Goal: Information Seeking & Learning: Learn about a topic

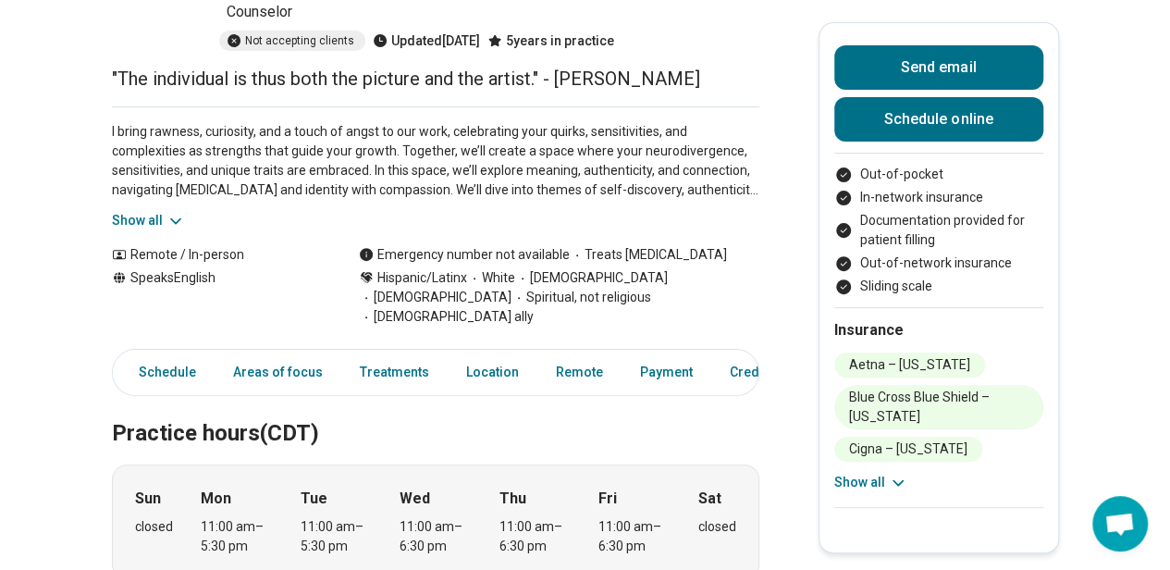
scroll to position [192, 0]
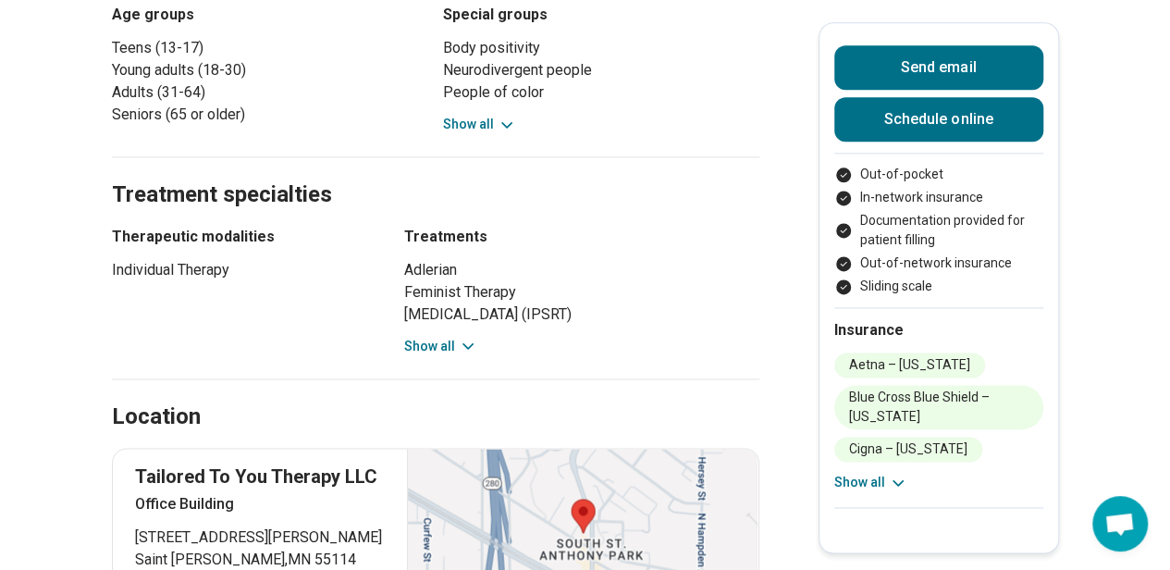
scroll to position [1153, 0]
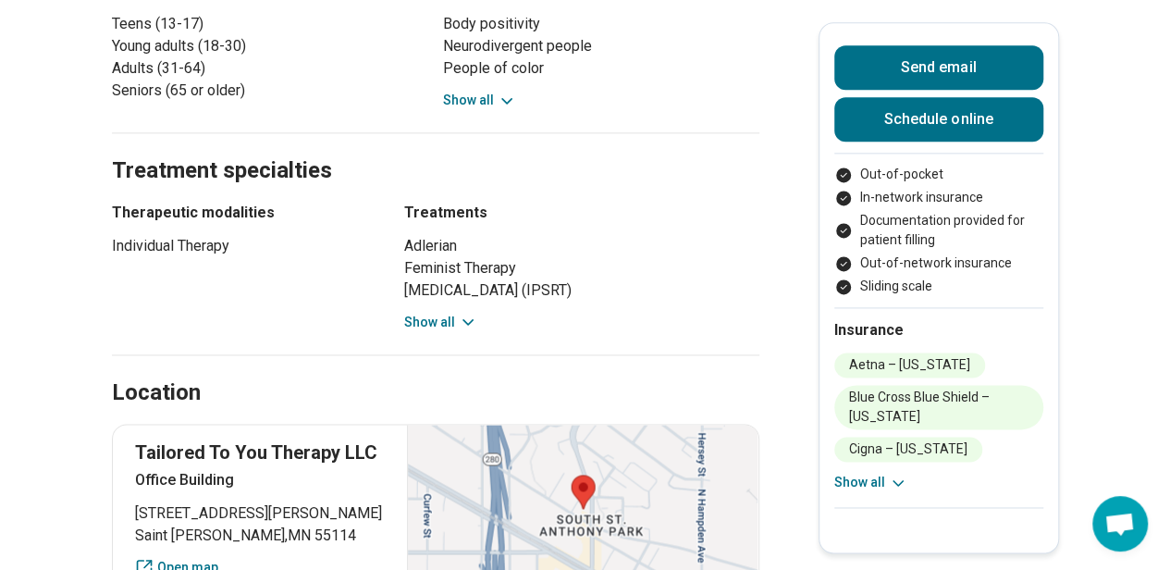
drag, startPoint x: 679, startPoint y: 204, endPoint x: 409, endPoint y: 203, distance: 270.1
click at [409, 203] on div "Therapeutic modalities Individual Therapy Treatments Adlerian Feminist Therapy …" at bounding box center [436, 267] width 648 height 130
copy li "[MEDICAL_DATA]"
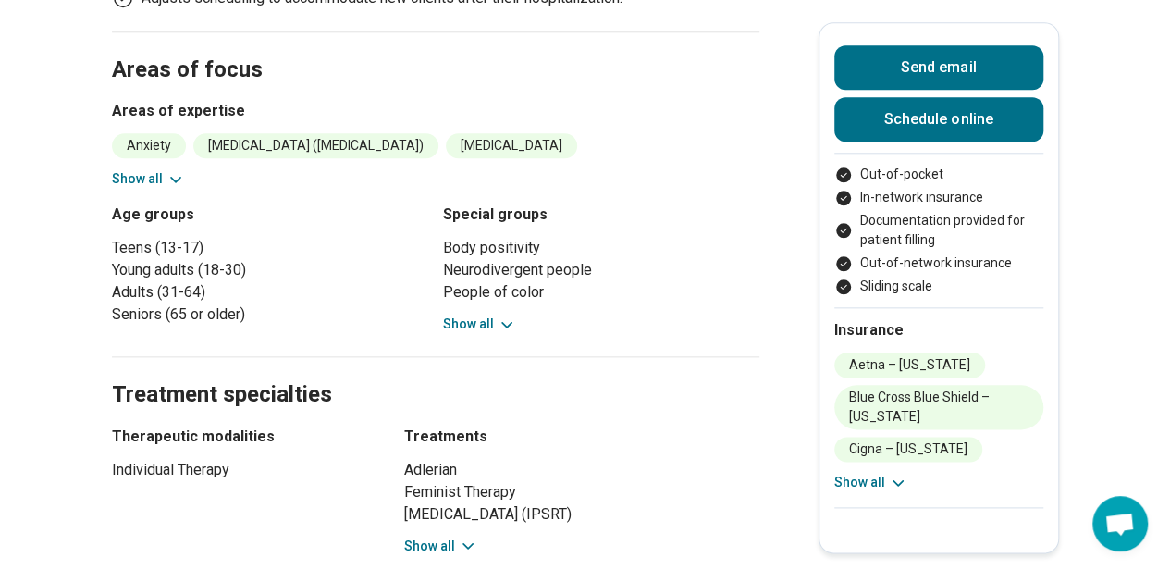
scroll to position [962, 0]
